Goal: Transaction & Acquisition: Obtain resource

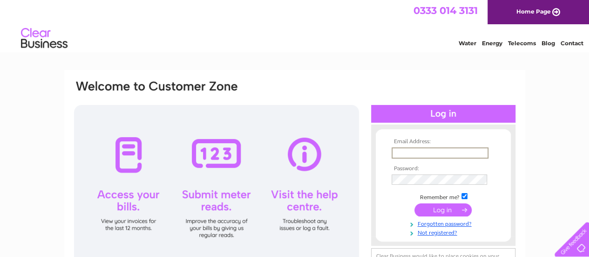
click at [444, 150] on input "text" at bounding box center [440, 152] width 97 height 11
type input "ipvsubway@gmail.com"
click at [447, 209] on input "submit" at bounding box center [443, 208] width 57 height 13
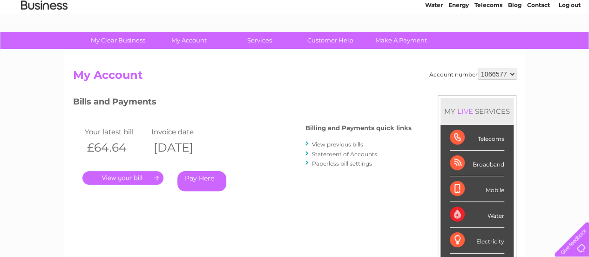
scroll to position [39, 0]
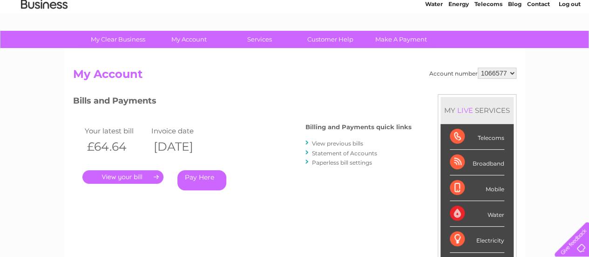
click at [137, 179] on link "." at bounding box center [122, 177] width 81 height 14
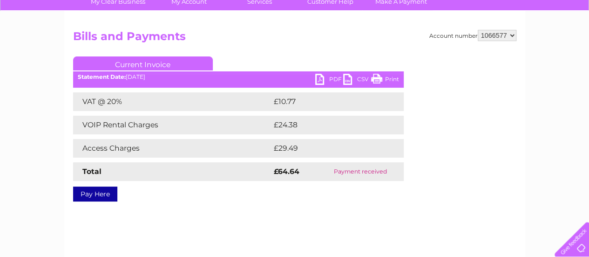
scroll to position [77, 0]
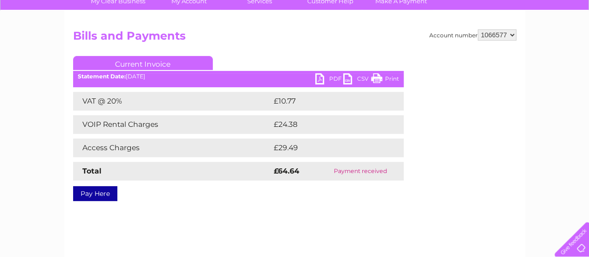
click at [324, 78] on link "PDF" at bounding box center [329, 80] width 28 height 14
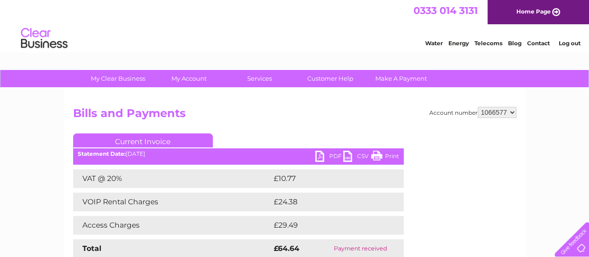
scroll to position [0, 0]
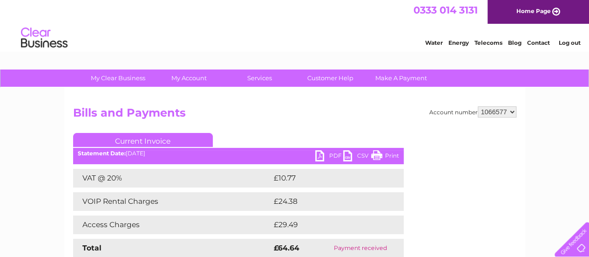
click at [321, 115] on h2 "Bills and Payments" at bounding box center [295, 115] width 444 height 18
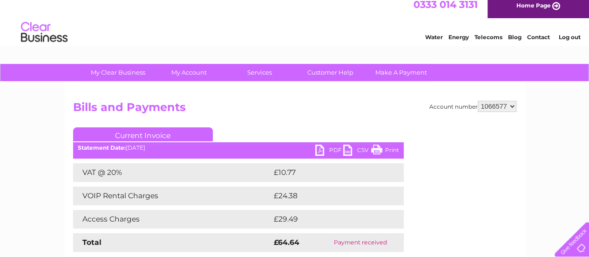
scroll to position [7, 0]
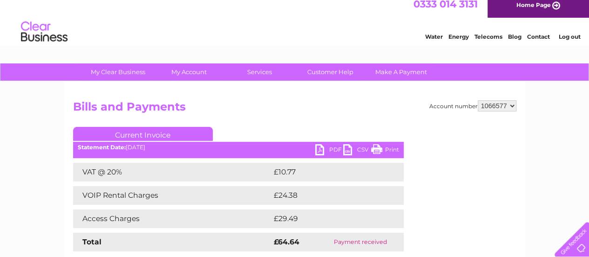
click at [147, 134] on link "Current Invoice" at bounding box center [143, 134] width 140 height 14
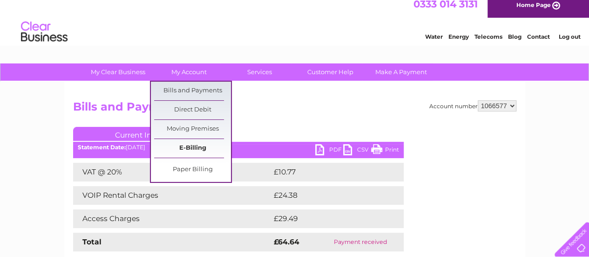
click at [189, 148] on link "E-Billing" at bounding box center [192, 148] width 77 height 19
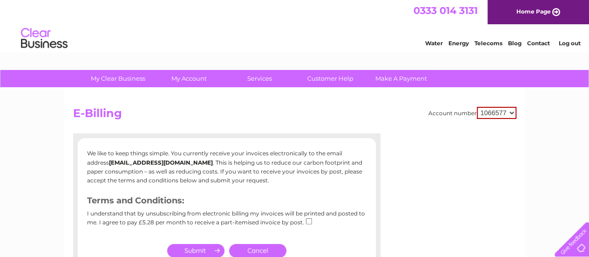
scroll to position [19, 0]
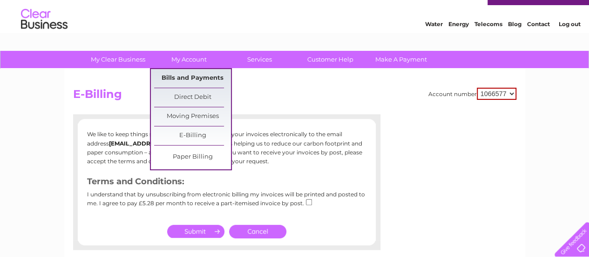
click at [197, 82] on link "Bills and Payments" at bounding box center [192, 78] width 77 height 19
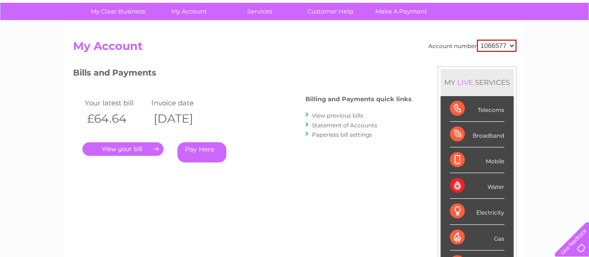
scroll to position [60, 0]
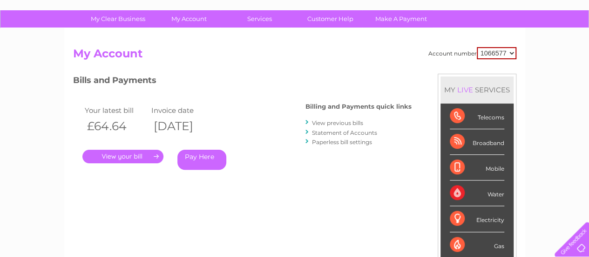
click at [332, 123] on link "View previous bills" at bounding box center [337, 122] width 51 height 7
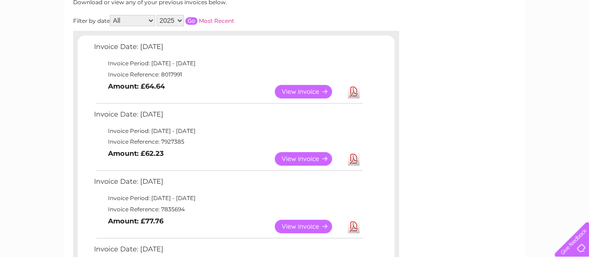
scroll to position [143, 0]
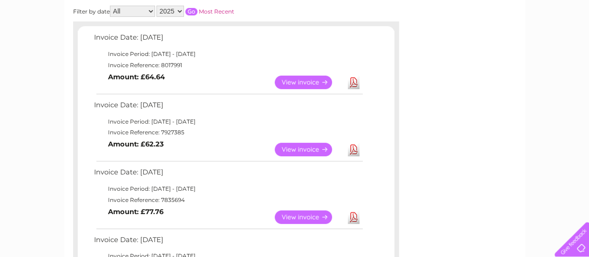
click at [353, 150] on link "Download" at bounding box center [354, 150] width 12 height 14
click at [356, 221] on link "Download" at bounding box center [354, 217] width 12 height 14
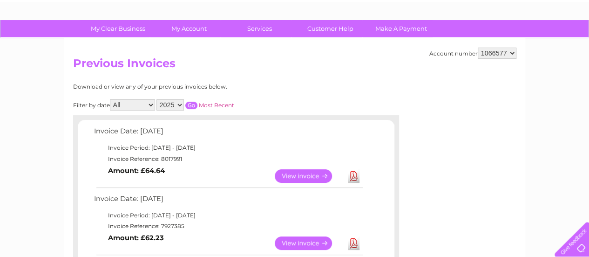
scroll to position [49, 0]
